Goal: Information Seeking & Learning: Learn about a topic

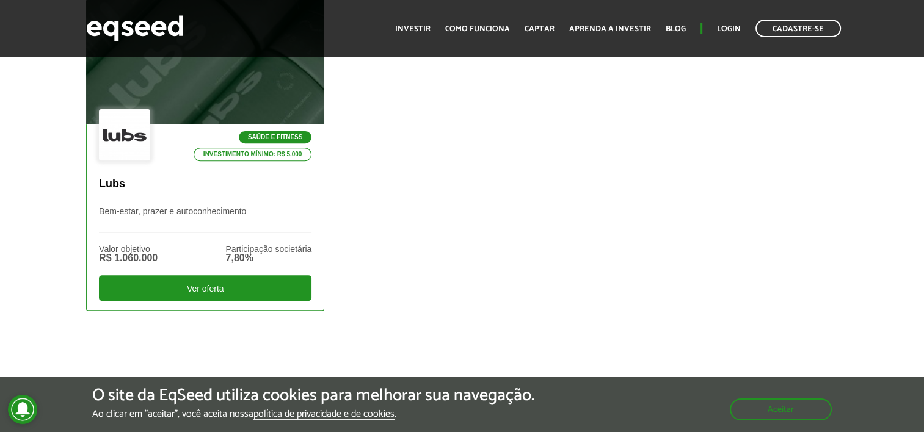
scroll to position [443, 0]
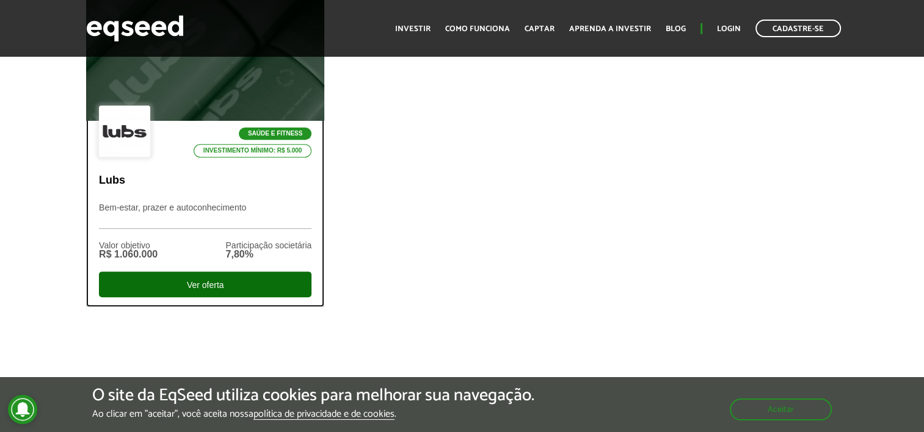
click at [191, 278] on div "Ver oferta" at bounding box center [205, 285] width 213 height 26
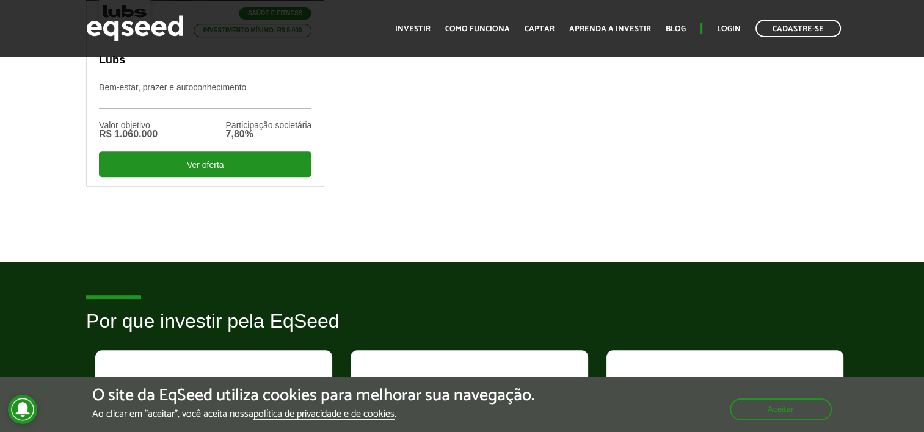
scroll to position [563, 0]
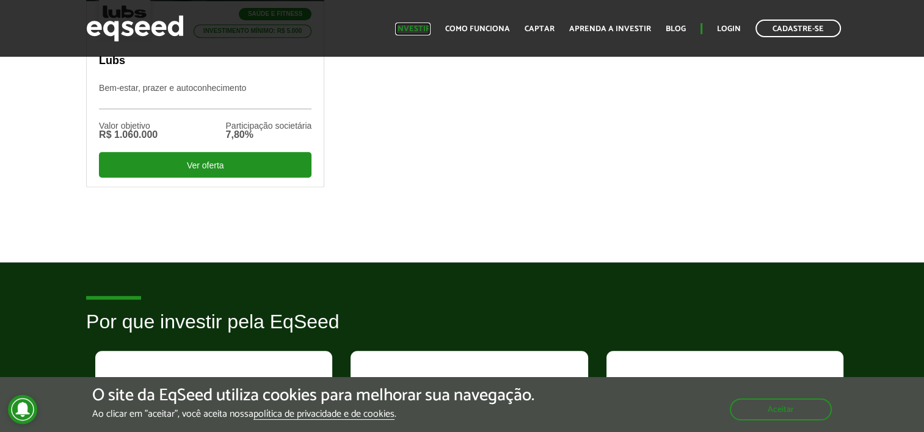
click at [413, 30] on link "Investir" at bounding box center [412, 29] width 35 height 8
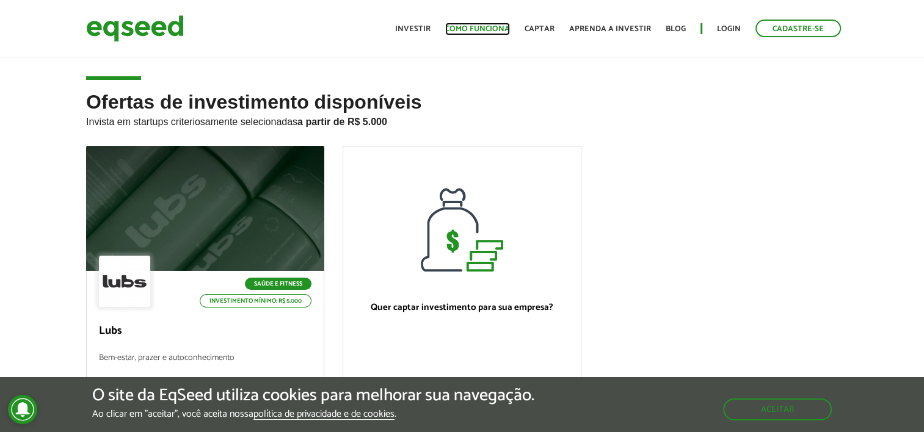
click at [465, 29] on link "Como funciona" at bounding box center [477, 29] width 65 height 8
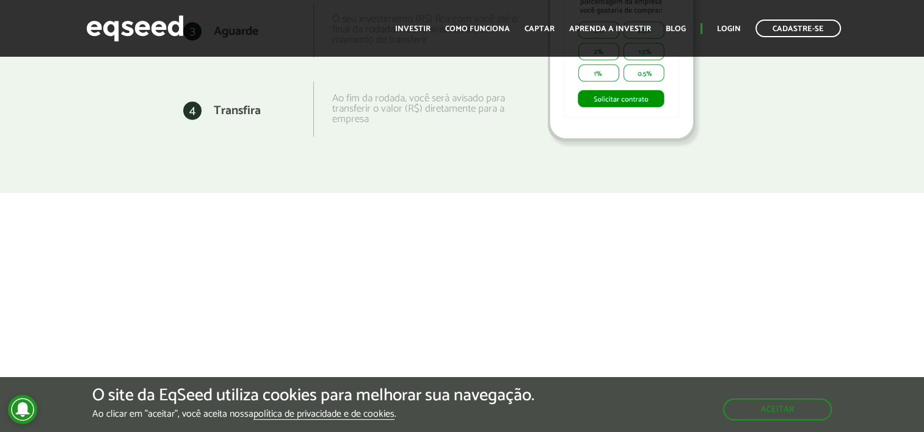
scroll to position [2033, 0]
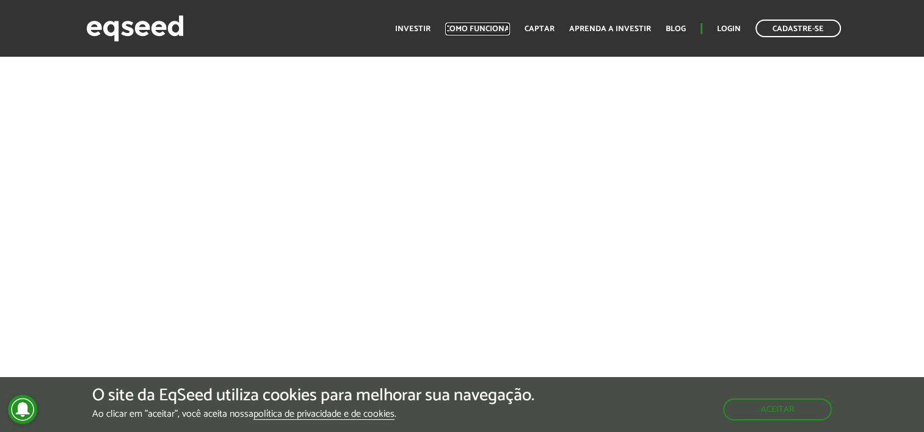
click at [465, 29] on link "Como funciona" at bounding box center [477, 29] width 65 height 8
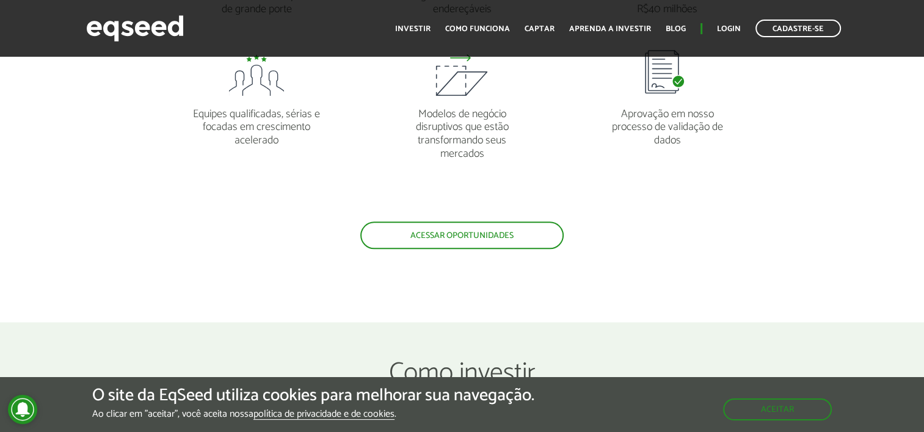
scroll to position [1163, 0]
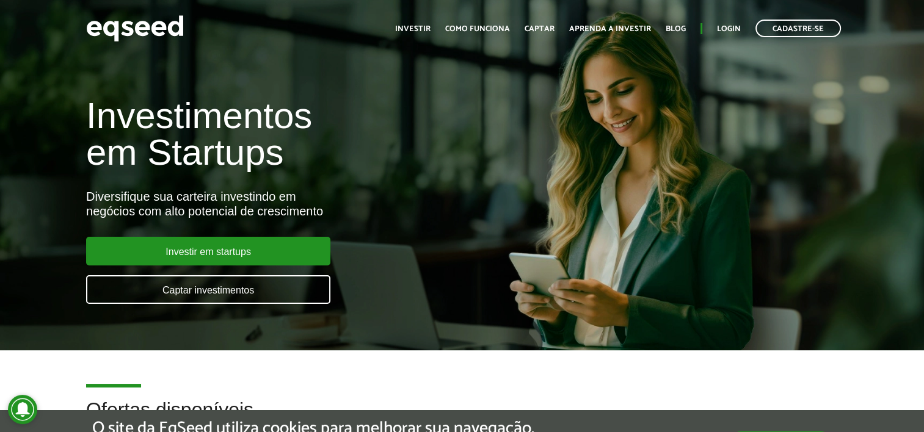
scroll to position [563, 0]
